Goal: Information Seeking & Learning: Compare options

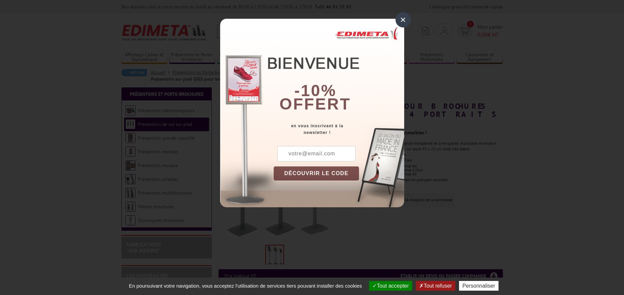
click at [393, 18] on div "× -10% offert en vous inscrivant à la newsletter ! DÉCOUVRIR LE CODE Copier le …" at bounding box center [312, 108] width 624 height 217
click at [402, 21] on div "×" at bounding box center [402, 19] width 15 height 15
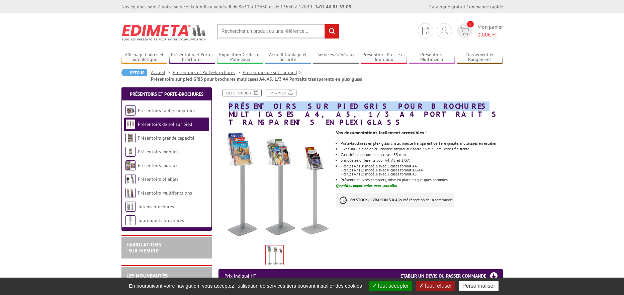
drag, startPoint x: 229, startPoint y: 104, endPoint x: 383, endPoint y: 104, distance: 153.9
click at [383, 104] on h1 "Présentoirs sur pied GRIS pour brochures multicases A4, A5, 1/3 A4 Portraits tr…" at bounding box center [360, 107] width 294 height 37
copy h1 "Présentoirs sur pied GRIS pour brochures"
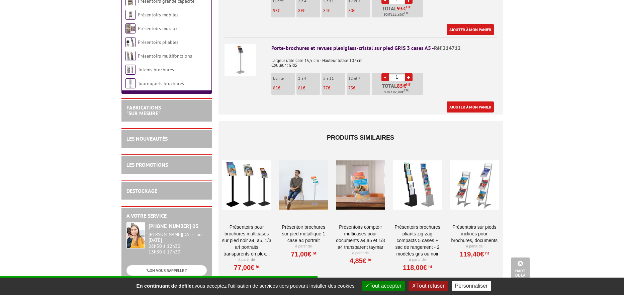
scroll to position [401, 0]
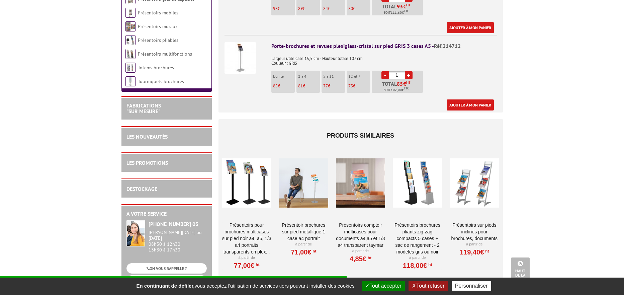
click at [311, 221] on link "Présentoir brochures sur pied métallique 1 case A4 Portrait" at bounding box center [303, 231] width 49 height 20
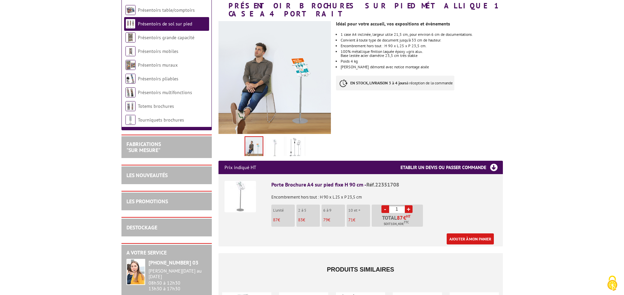
scroll to position [100, 0]
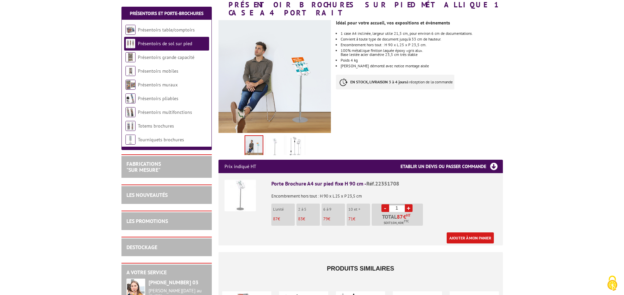
click at [281, 142] on img at bounding box center [275, 146] width 16 height 21
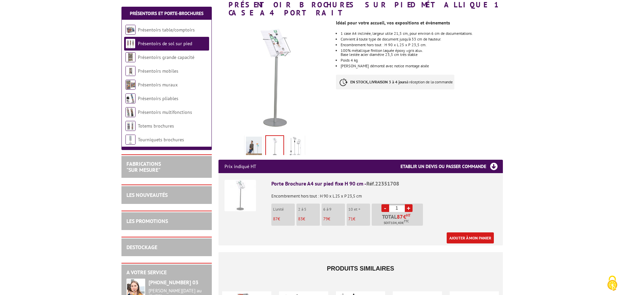
click at [297, 142] on img at bounding box center [295, 146] width 16 height 21
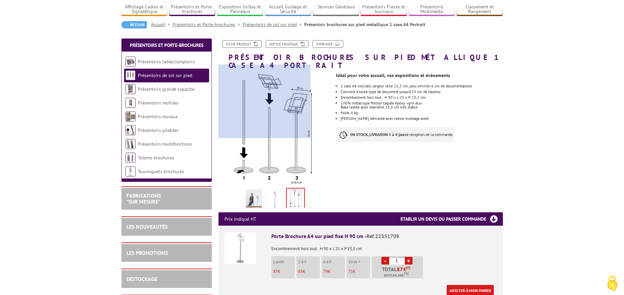
scroll to position [33, 0]
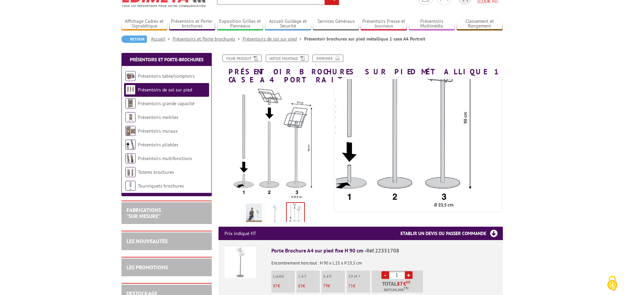
click at [280, 201] on li at bounding box center [274, 211] width 21 height 21
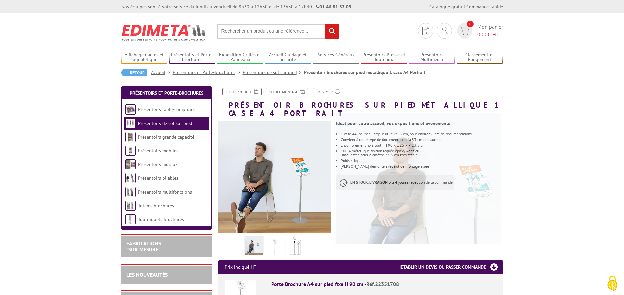
click at [295, 242] on img at bounding box center [295, 247] width 16 height 21
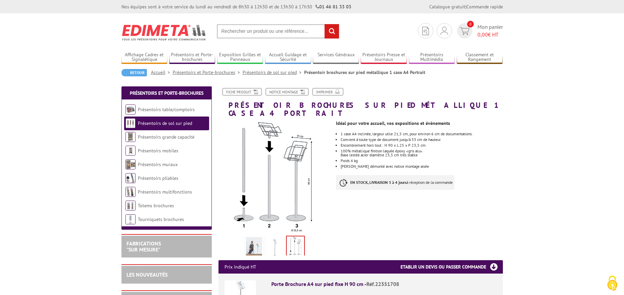
click at [269, 240] on img at bounding box center [275, 247] width 16 height 21
